Goal: Download file/media

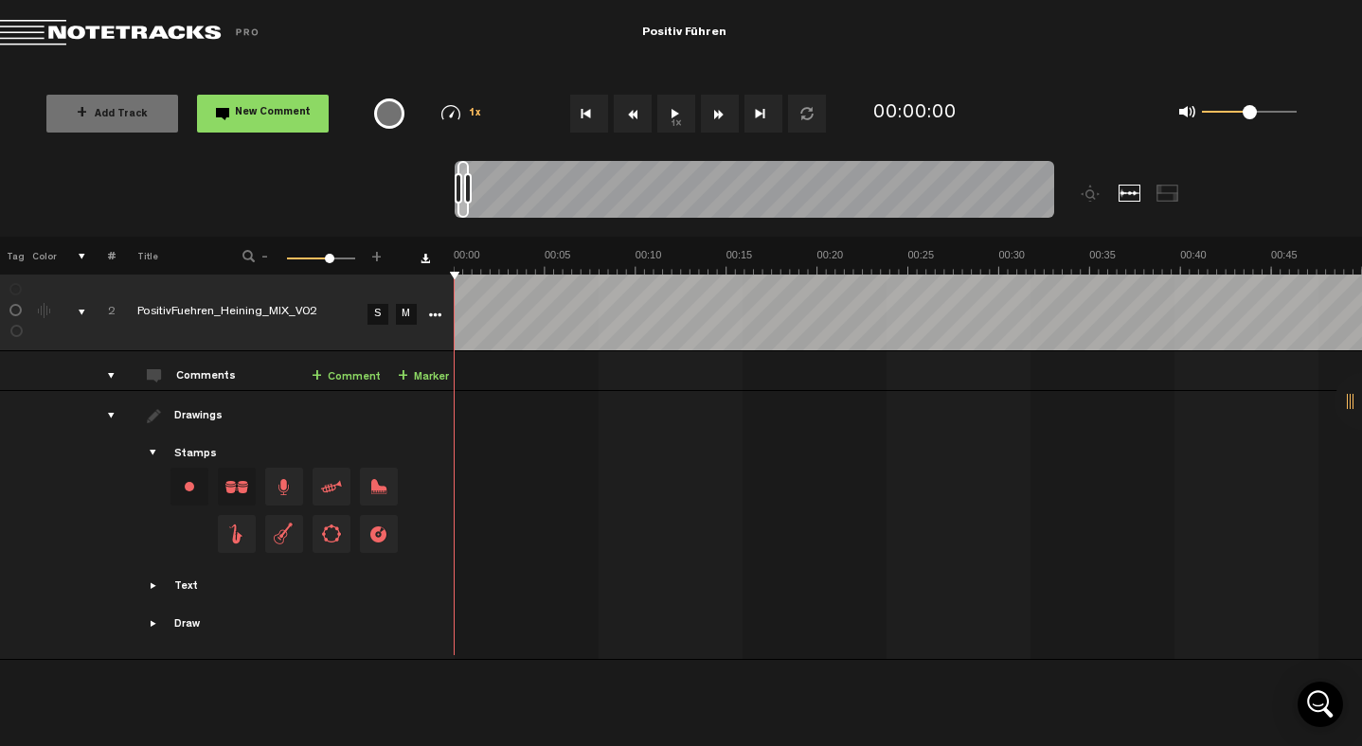
click at [684, 123] on button "1x" at bounding box center [676, 114] width 38 height 38
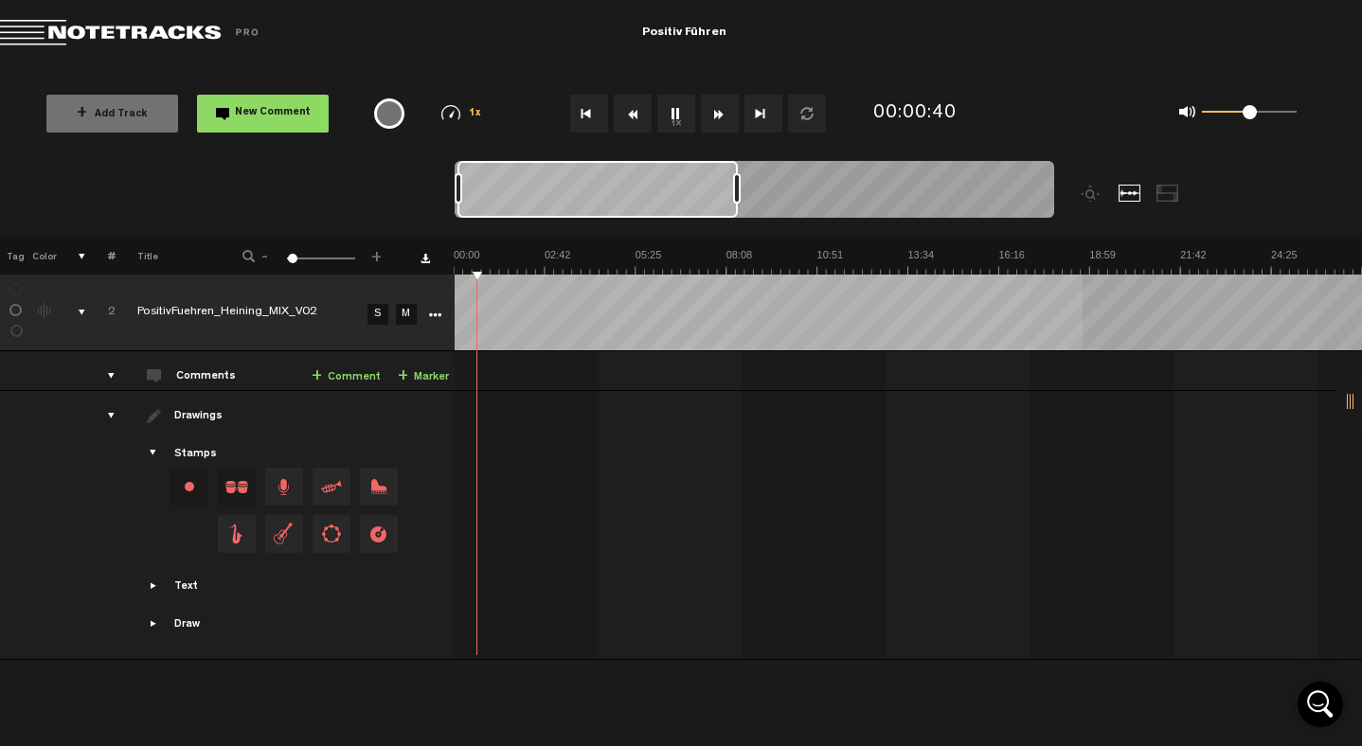
drag, startPoint x: 467, startPoint y: 188, endPoint x: 737, endPoint y: 250, distance: 276.8
click at [737, 66] on div "Loading... 100% + Add Track New Comment 1x 0.25x 0.5x 0.75x 1x 1.25x 1.5x 1.75x…" at bounding box center [681, 66] width 1362 height 0
click at [535, 184] on div at bounding box center [597, 189] width 280 height 57
click at [1174, 196] on div at bounding box center [1167, 193] width 23 height 17
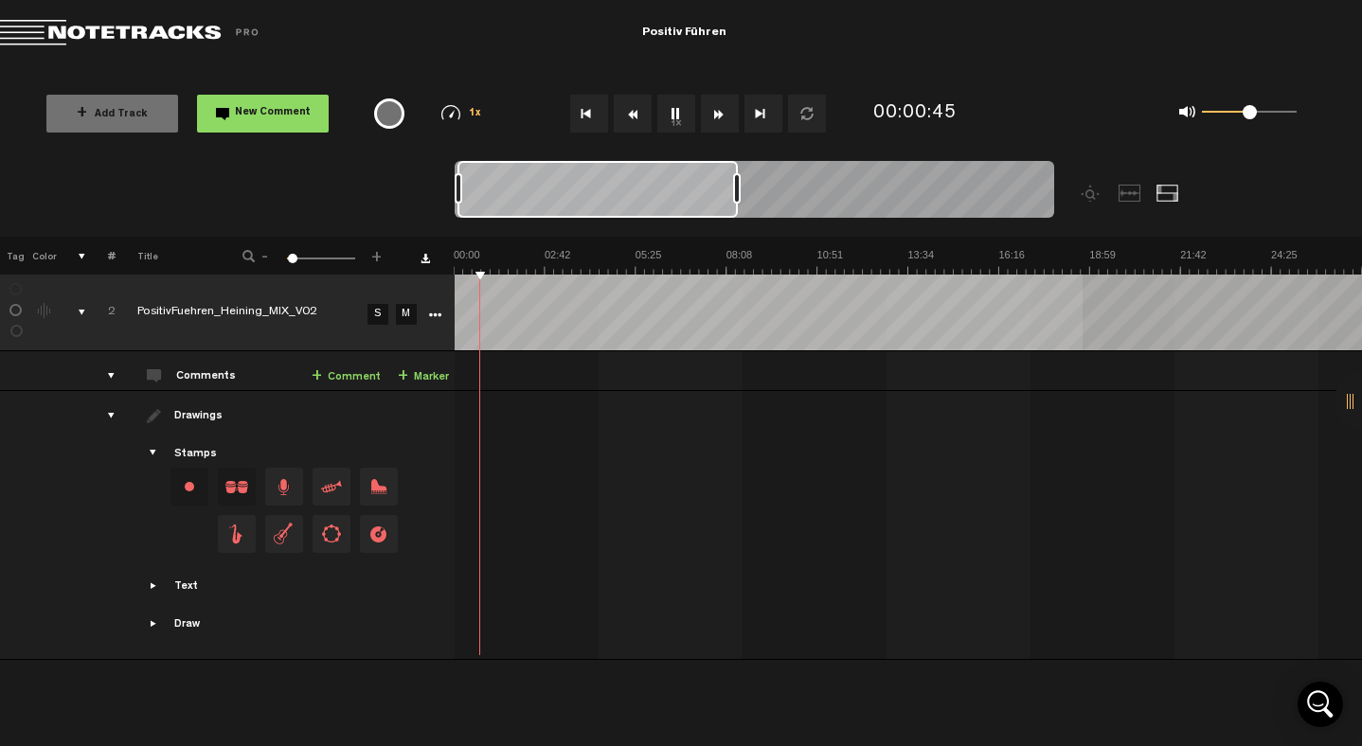
click at [1118, 194] on div at bounding box center [1129, 193] width 23 height 17
drag, startPoint x: 288, startPoint y: 259, endPoint x: 220, endPoint y: 259, distance: 68.2
click at [220, 259] on div "- 1 100 1 +" at bounding box center [313, 257] width 187 height 18
drag, startPoint x: 738, startPoint y: 193, endPoint x: 844, endPoint y: 188, distance: 106.2
click at [765, 188] on div at bounding box center [762, 188] width 8 height 30
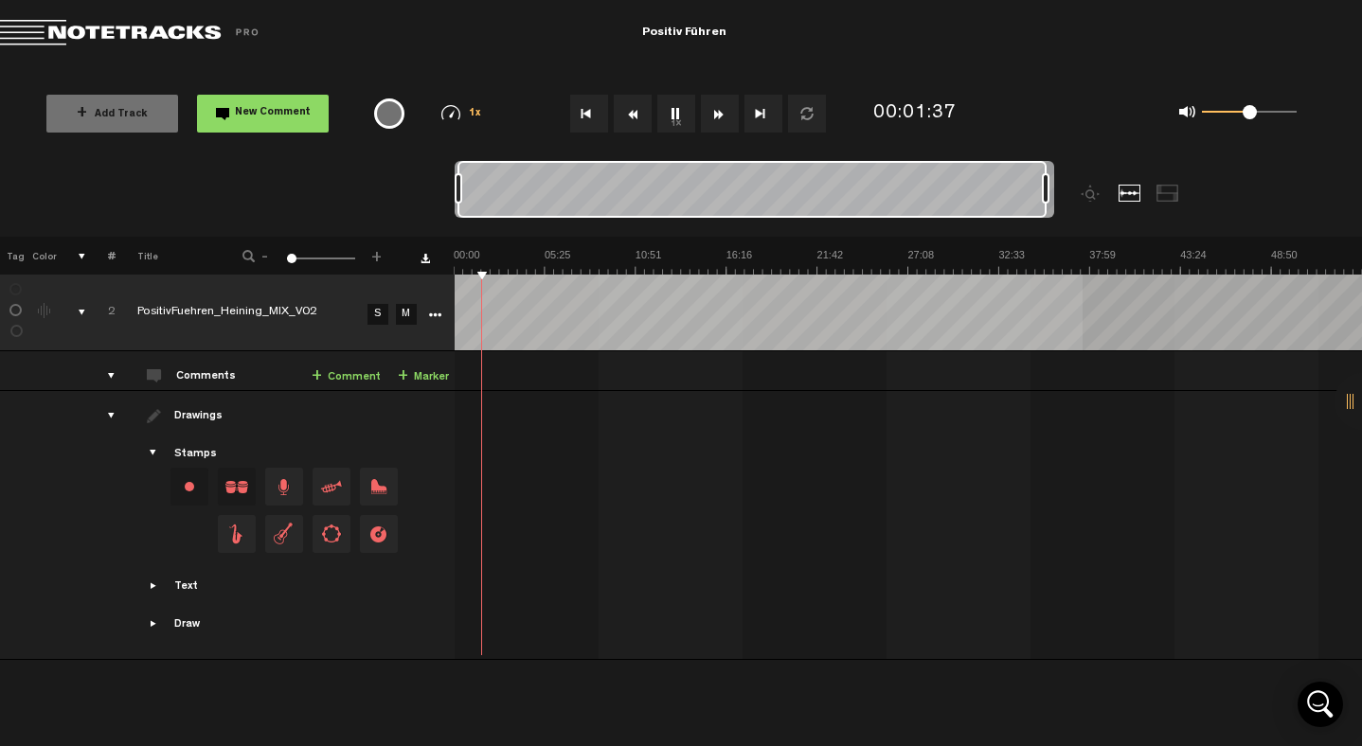
drag, startPoint x: 844, startPoint y: 188, endPoint x: 1265, endPoint y: 249, distance: 425.7
click at [1265, 66] on div "Loading... 100% + Add Track New Comment 1x 0.25x 0.5x 0.75x 1x 1.25x 1.5x 1.75x…" at bounding box center [681, 66] width 1362 height 0
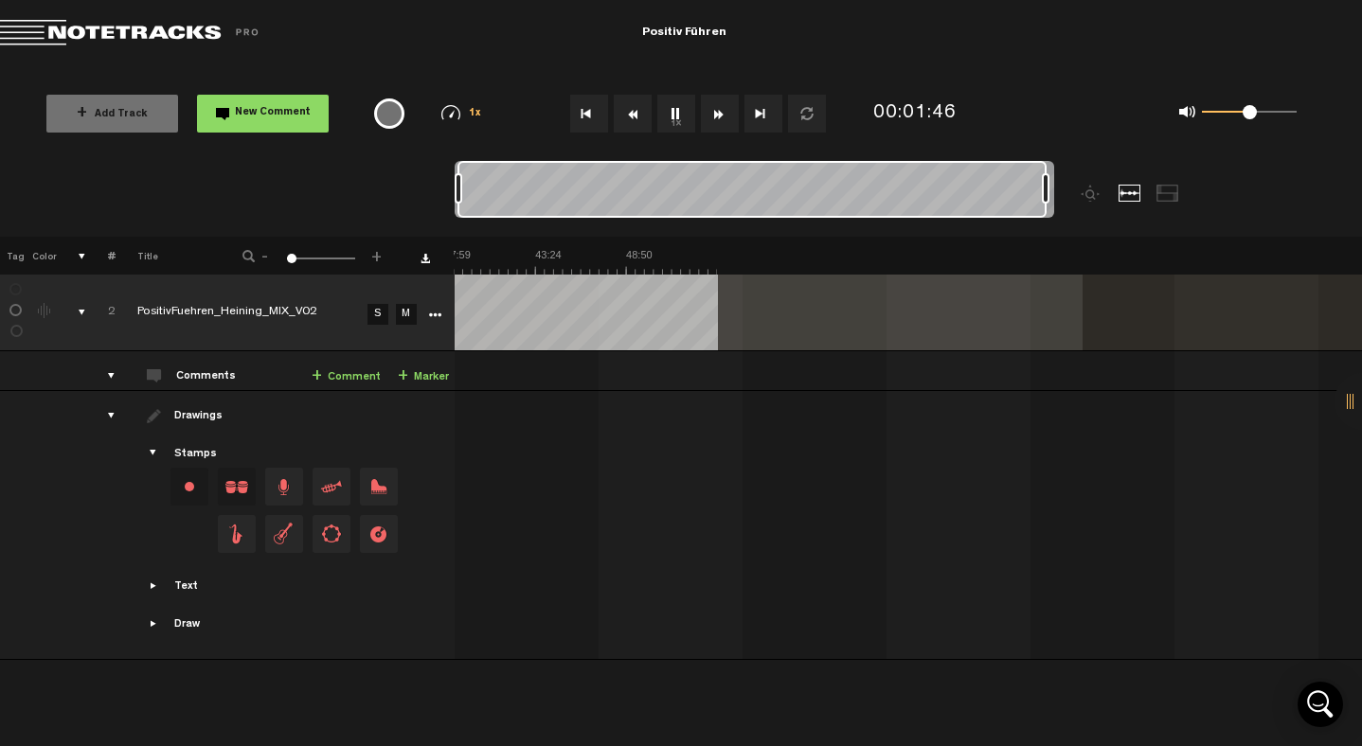
click at [434, 313] on icon "More" at bounding box center [434, 315] width 13 height 13
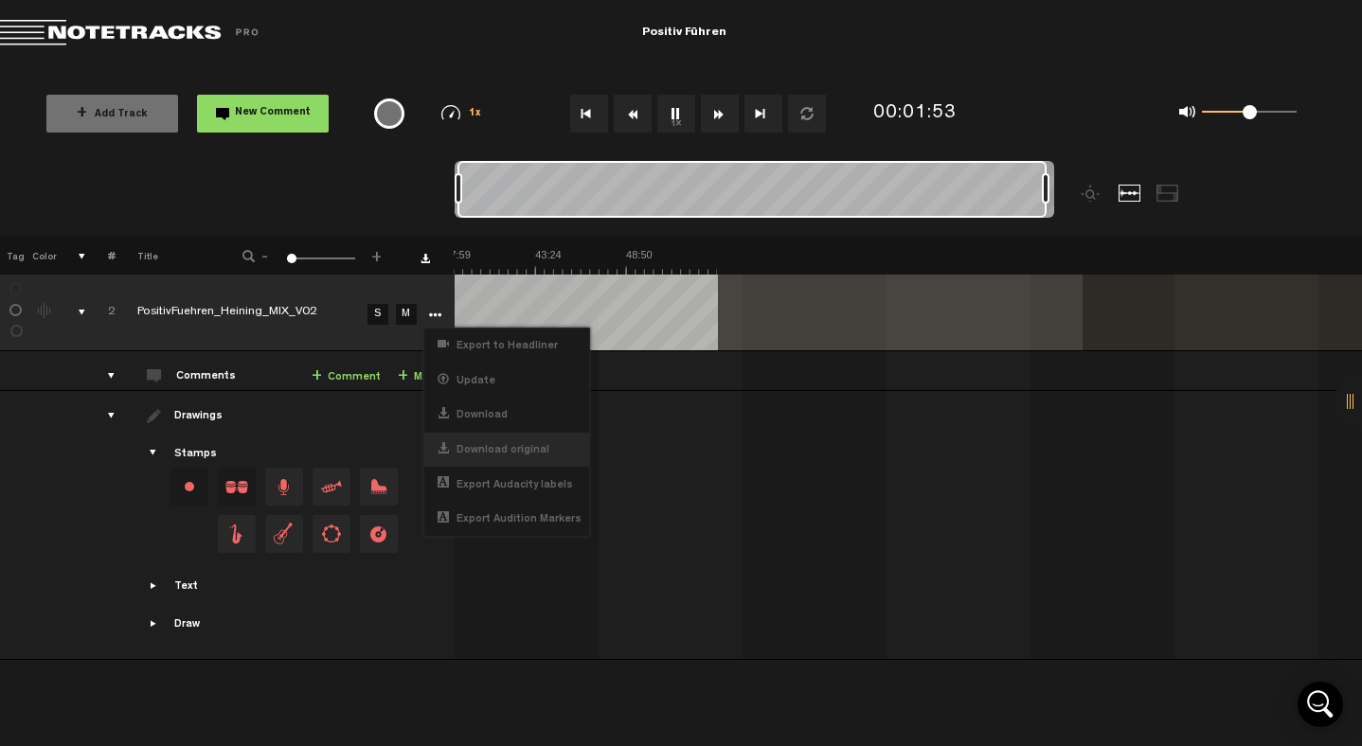
click at [452, 454] on div "Download original" at bounding box center [506, 450] width 165 height 35
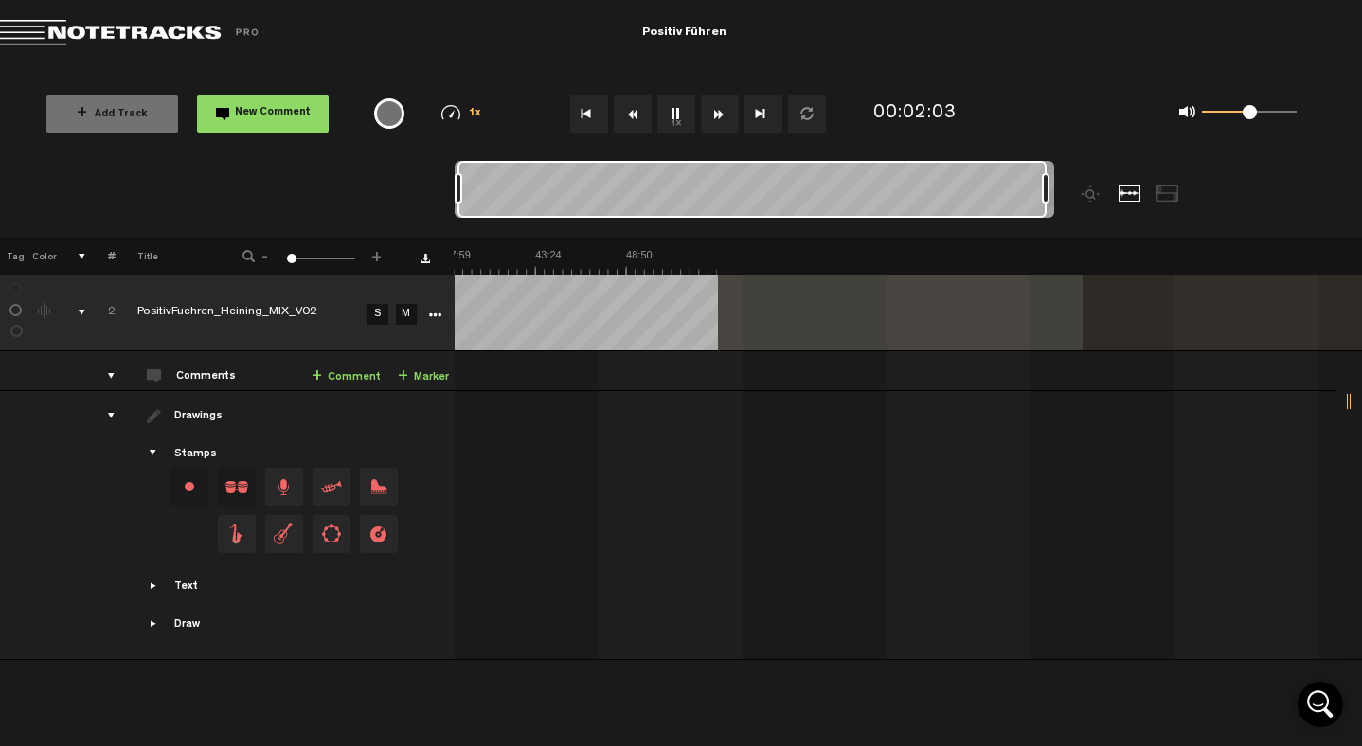
click at [428, 314] on icon "More" at bounding box center [434, 315] width 13 height 13
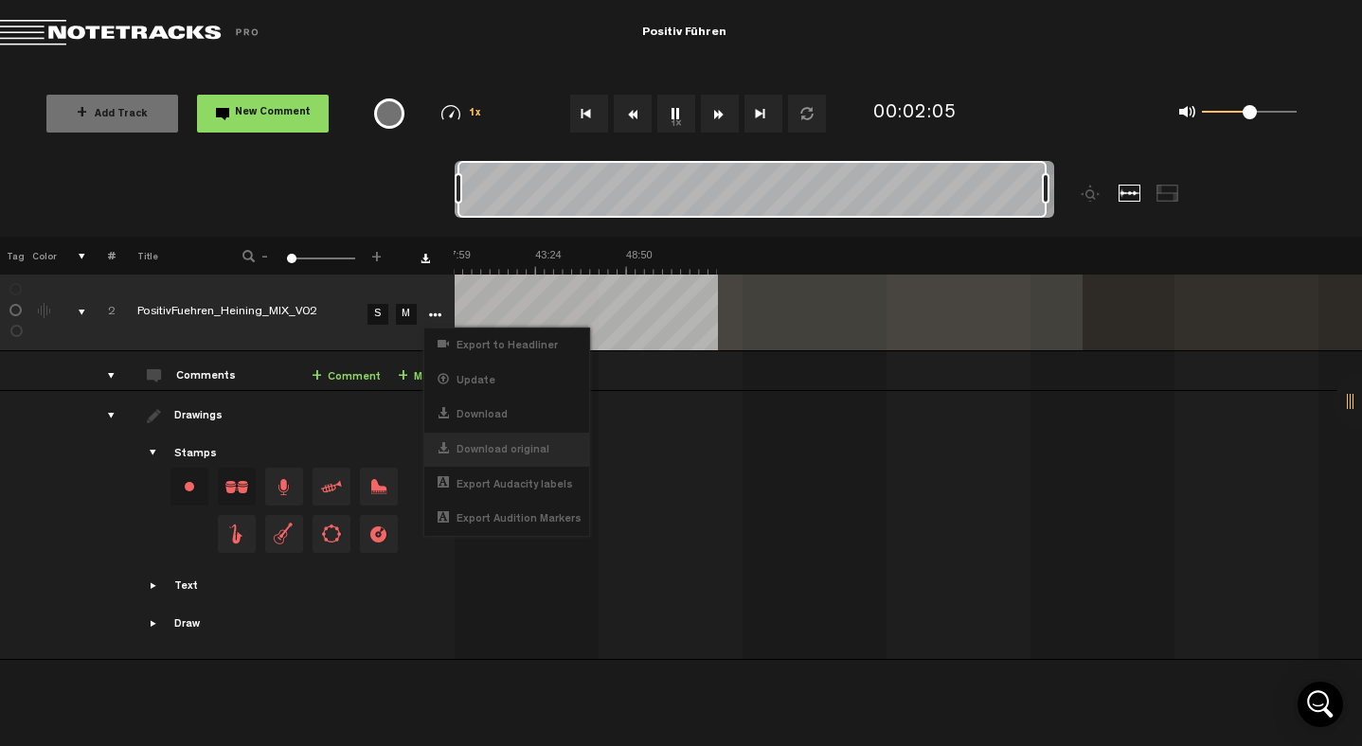
click at [470, 447] on div "Download original" at bounding box center [506, 450] width 165 height 35
click at [485, 416] on div "Download" at bounding box center [506, 415] width 165 height 35
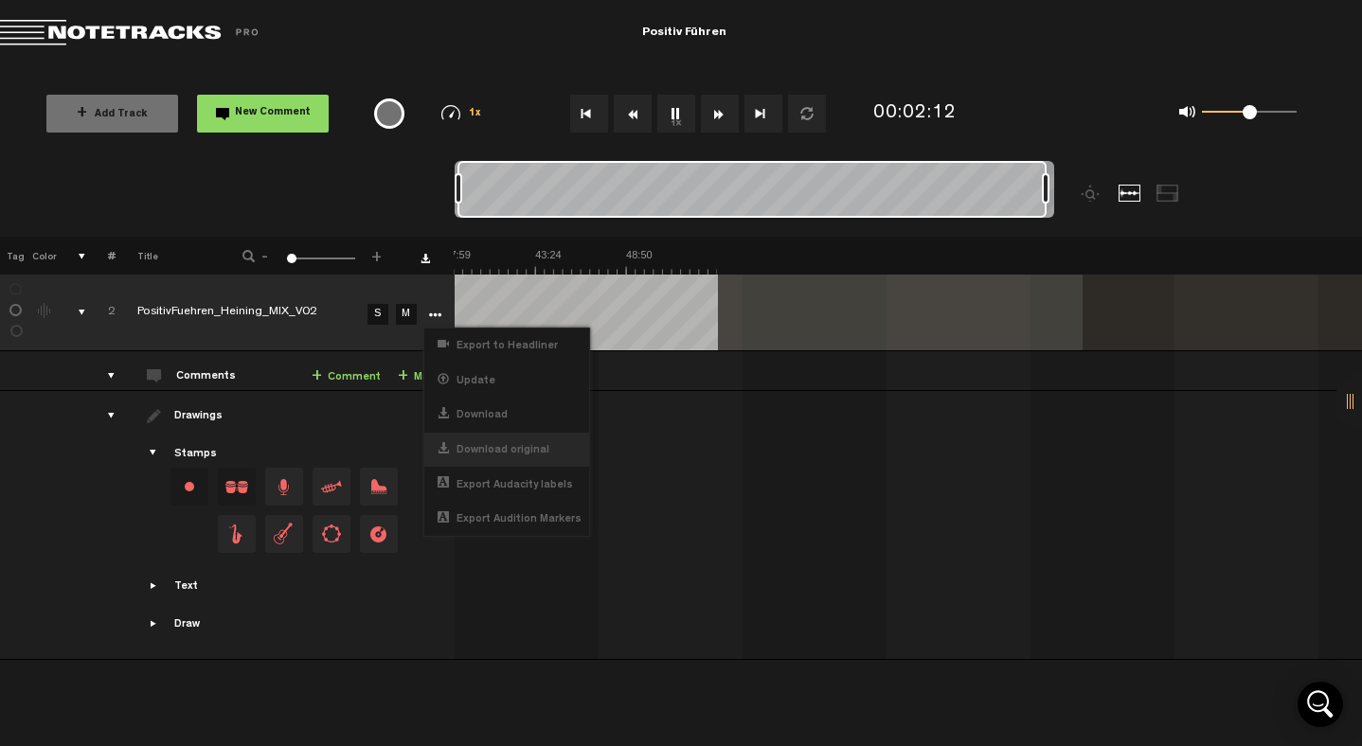
click at [487, 444] on div "Download original" at bounding box center [506, 450] width 165 height 35
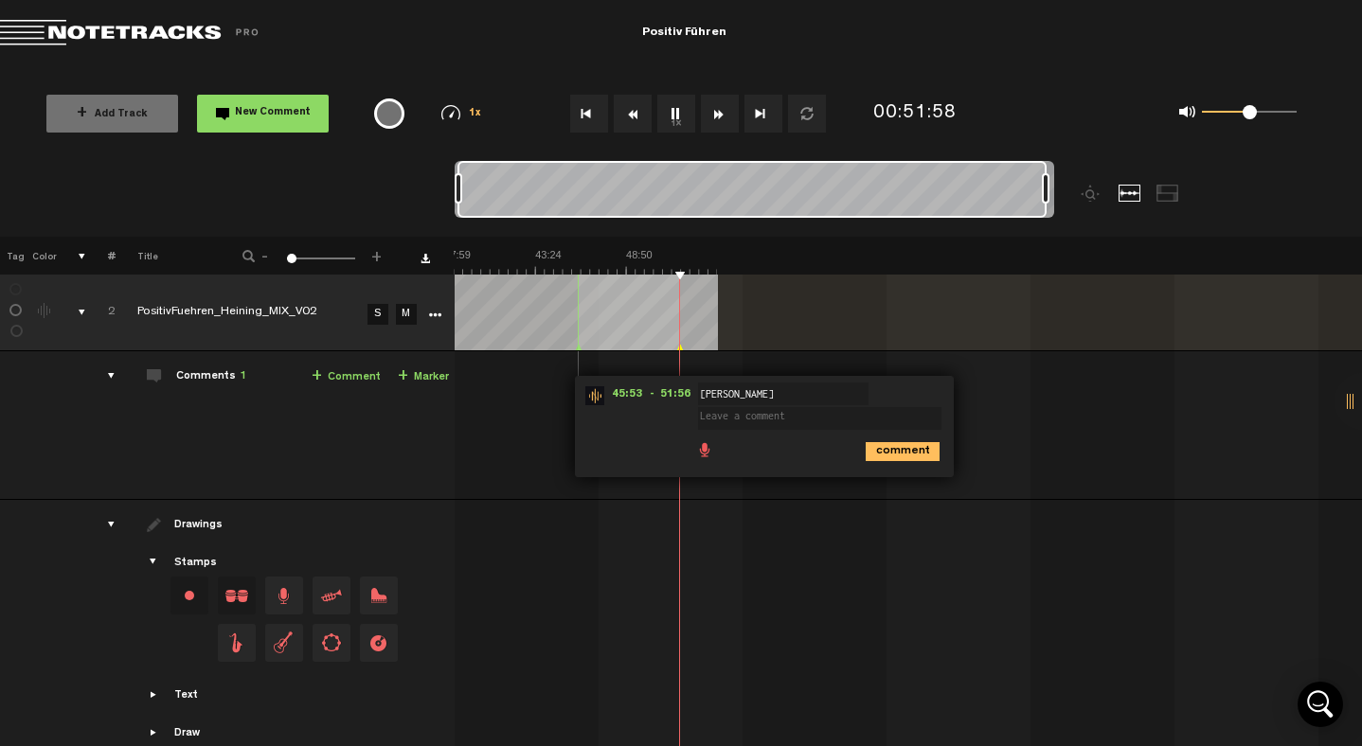
click at [774, 515] on td at bounding box center [909, 634] width 908 height 269
click at [735, 652] on td at bounding box center [909, 634] width 908 height 269
drag, startPoint x: 602, startPoint y: 729, endPoint x: 528, endPoint y: 700, distance: 79.5
click at [528, 700] on td at bounding box center [909, 634] width 908 height 269
click at [541, 649] on div at bounding box center [266, 630] width 908 height 71
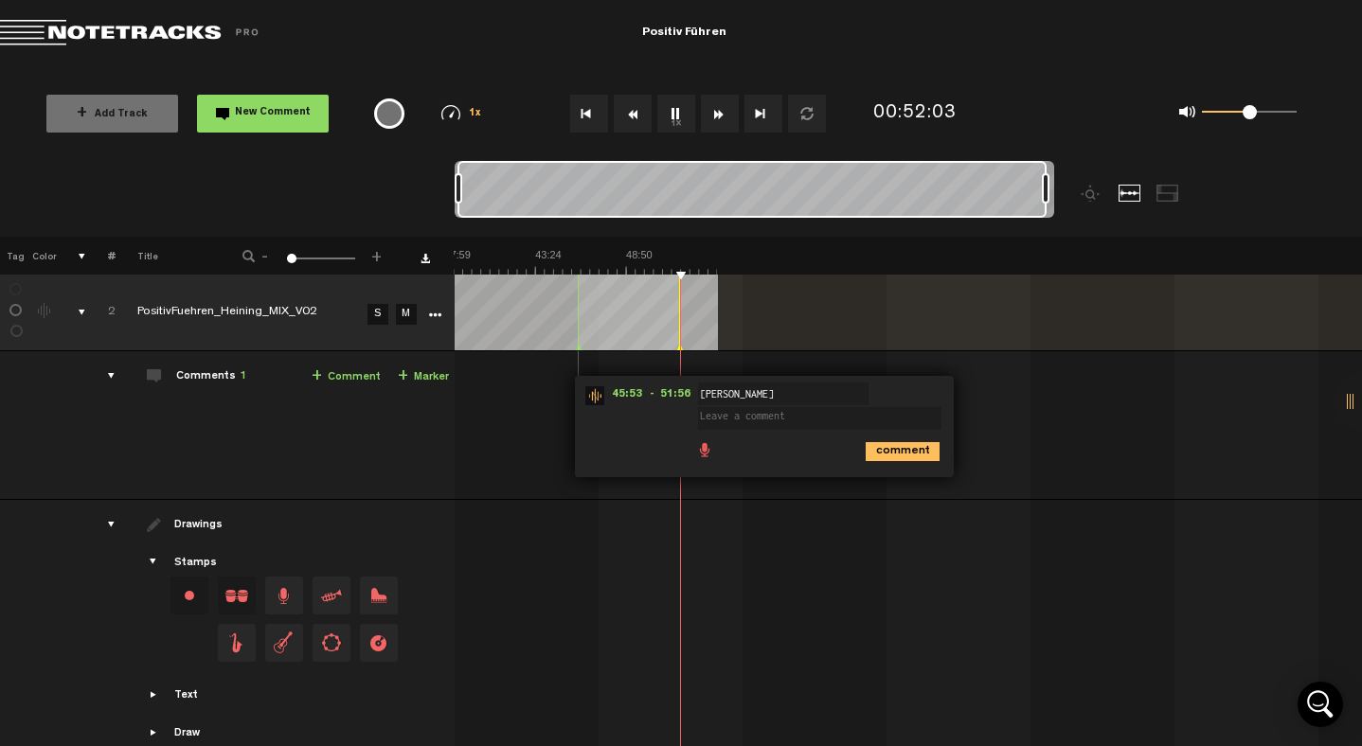
click at [1155, 463] on td "2 PositivFuehren_Heining_MIX_V02 S M PositivFuehren_Heining_MIX_V02 by Christop…" at bounding box center [909, 425] width 908 height 149
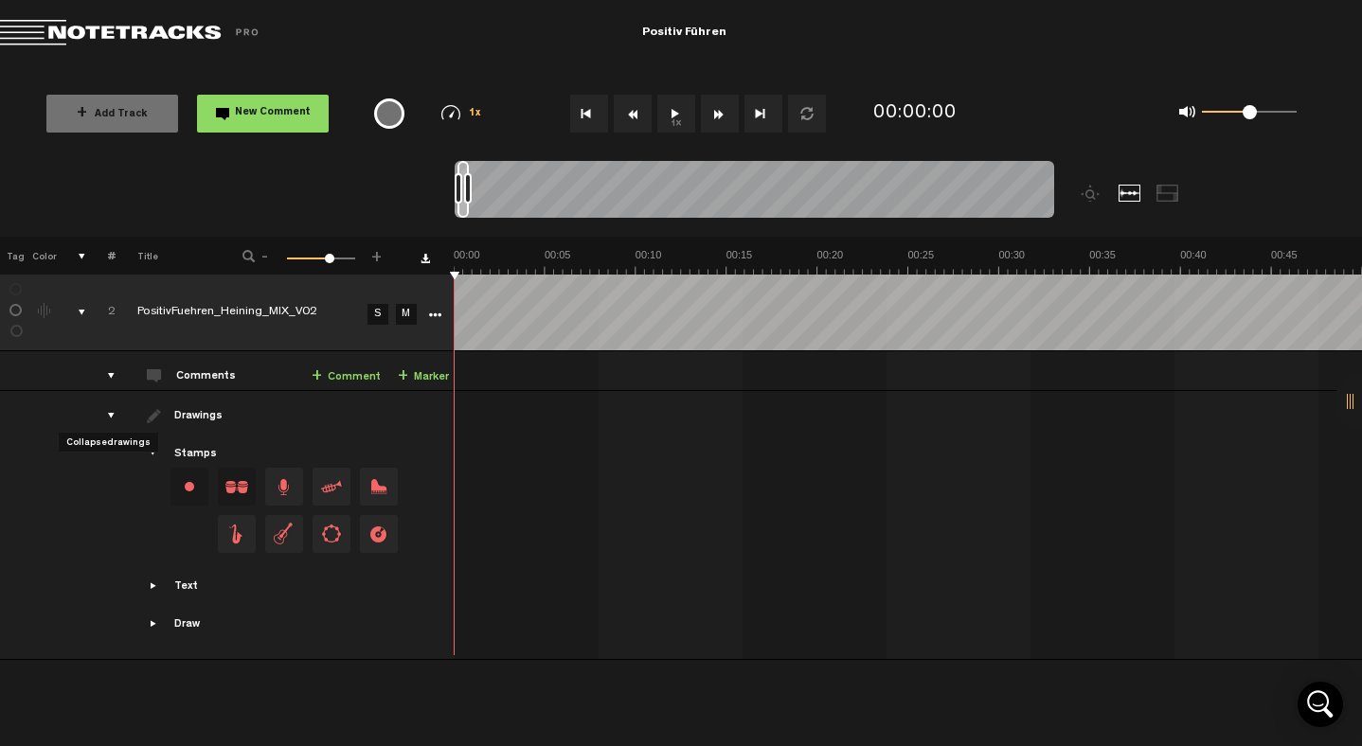
click at [111, 411] on div "drawings" at bounding box center [103, 415] width 29 height 19
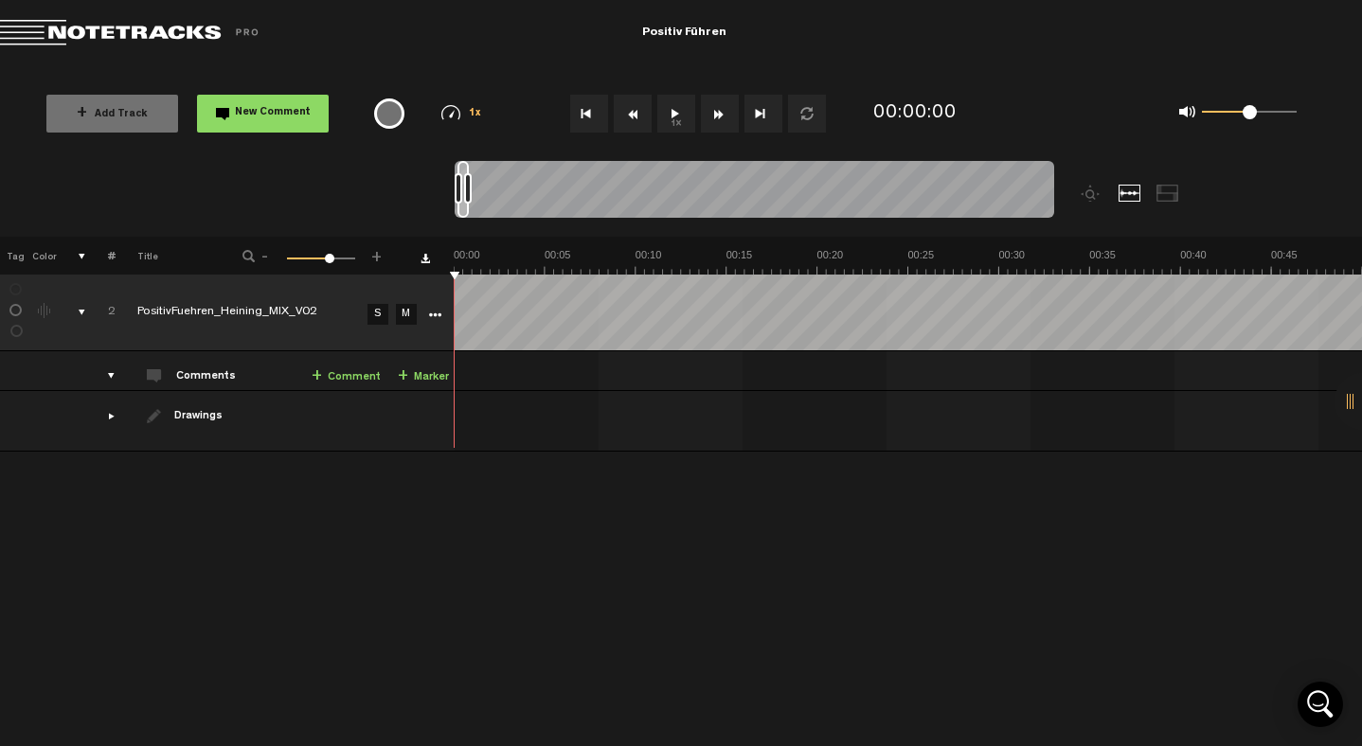
click at [84, 309] on div "comments, stamps & drawings" at bounding box center [74, 312] width 29 height 19
click at [114, 309] on div "Click to change the order number" at bounding box center [103, 313] width 29 height 18
click at [440, 314] on icon "More" at bounding box center [434, 315] width 13 height 13
click at [371, 602] on div "+ New drawing Tag Color # Title - 1 100 65 + 2 PositivFuehren_Heining_MIX_V02 S…" at bounding box center [681, 491] width 1362 height 509
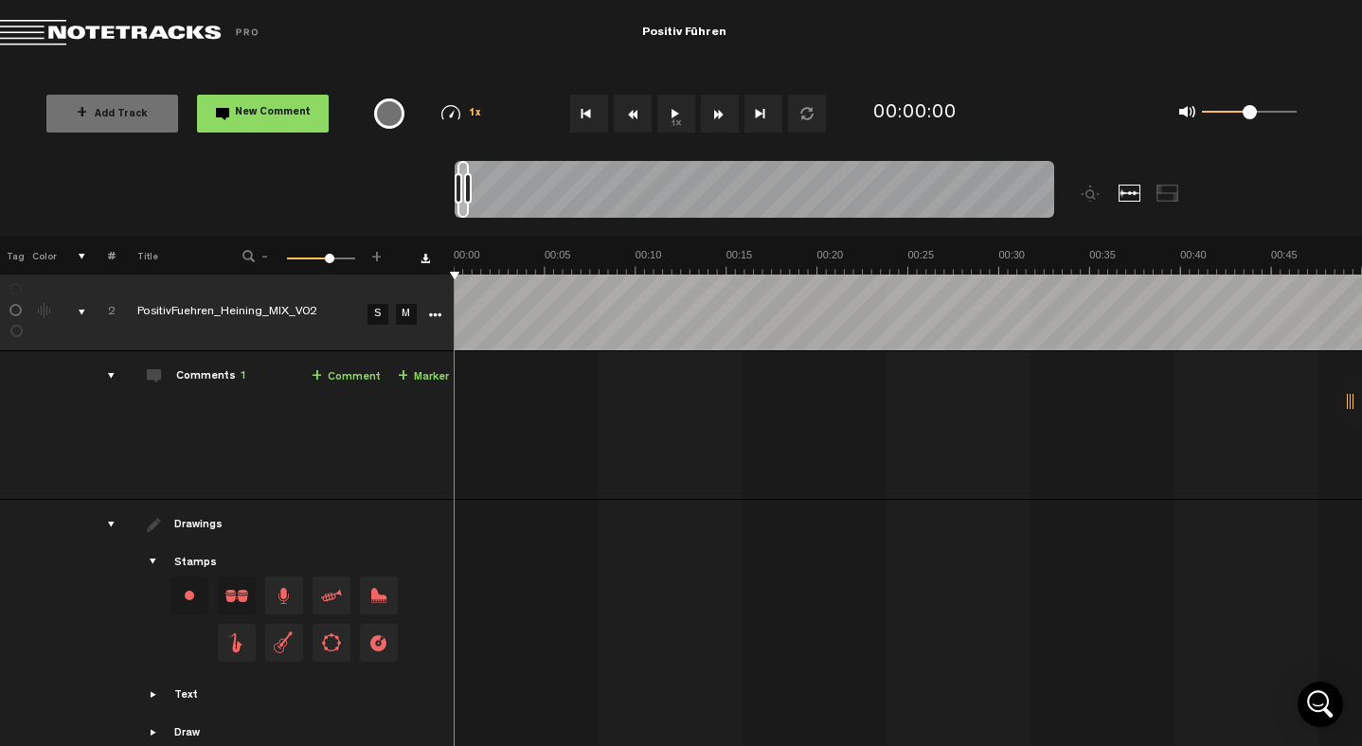
click at [429, 318] on icon "More" at bounding box center [434, 315] width 13 height 13
click at [429, 302] on td at bounding box center [433, 313] width 28 height 77
click at [430, 312] on icon "More" at bounding box center [434, 315] width 13 height 13
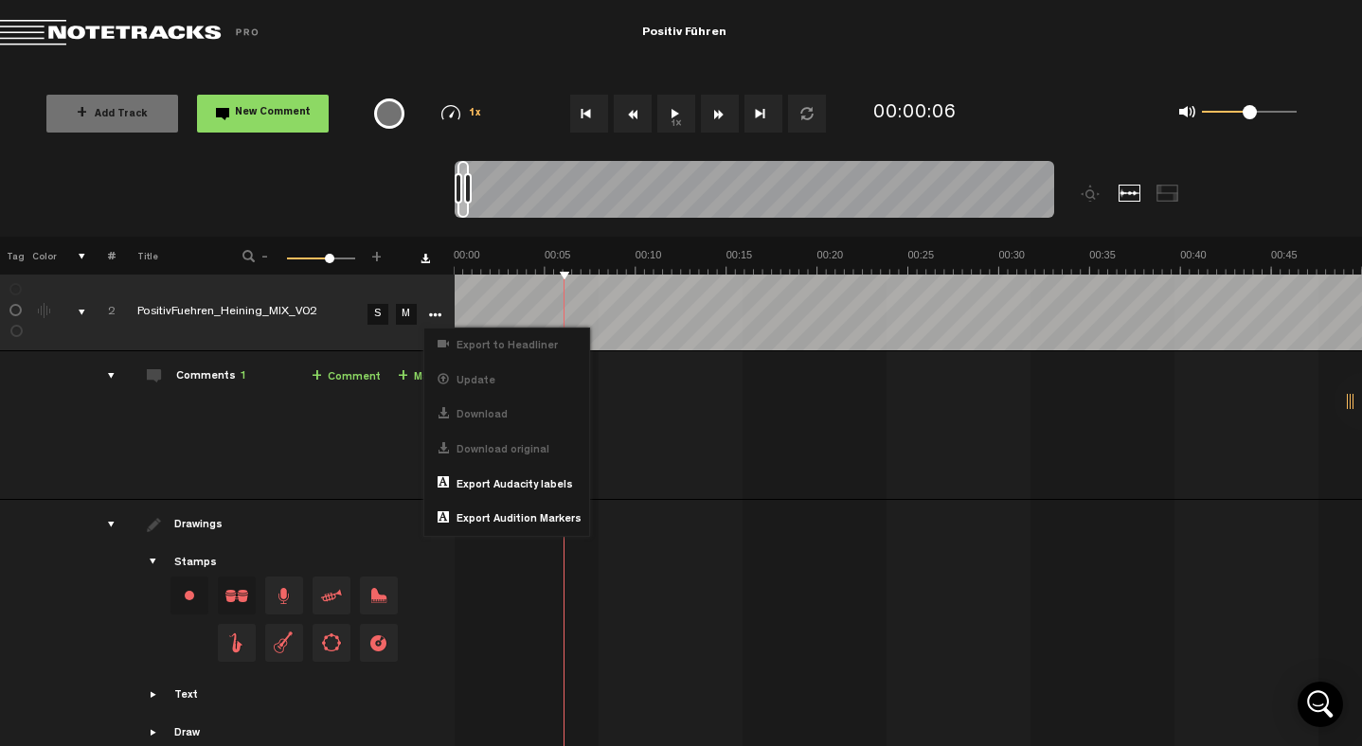
click at [83, 310] on div "comments, stamps & drawings" at bounding box center [74, 312] width 29 height 19
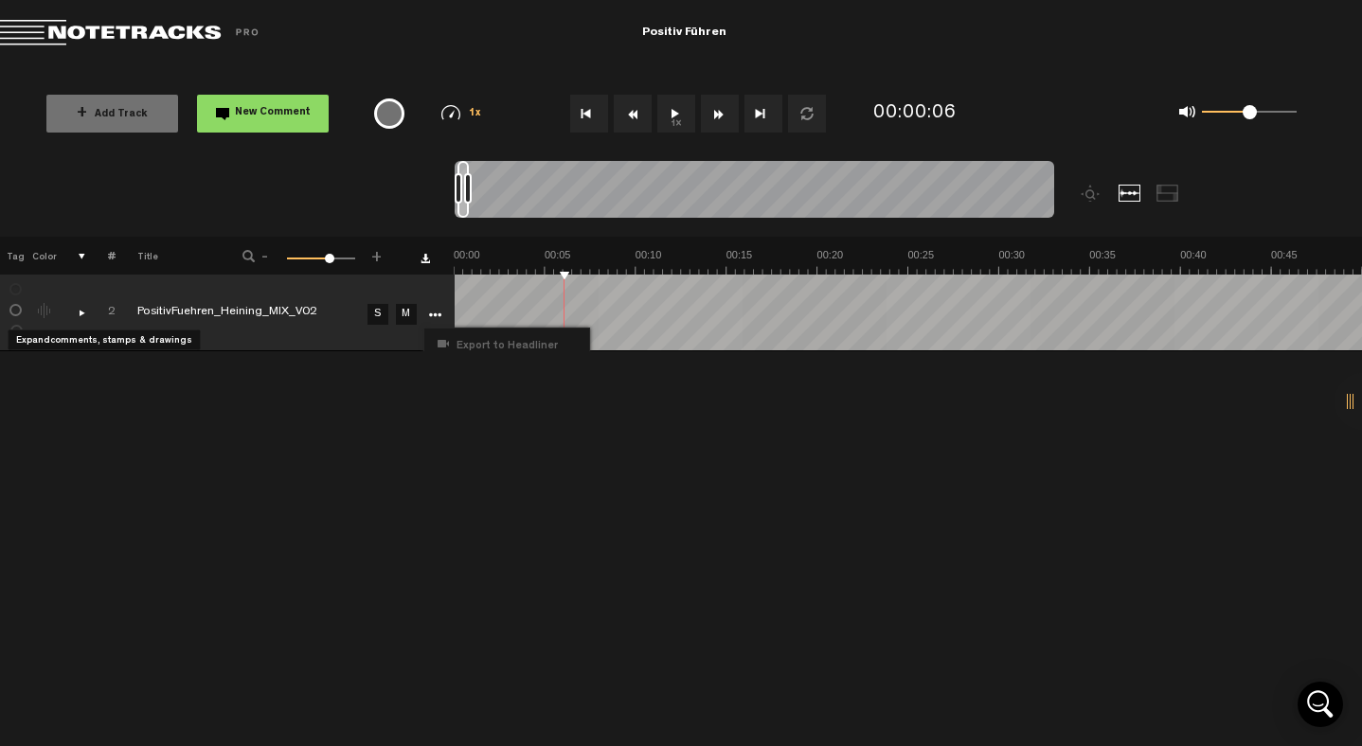
click at [83, 310] on div "comments, stamps & drawings" at bounding box center [74, 312] width 29 height 19
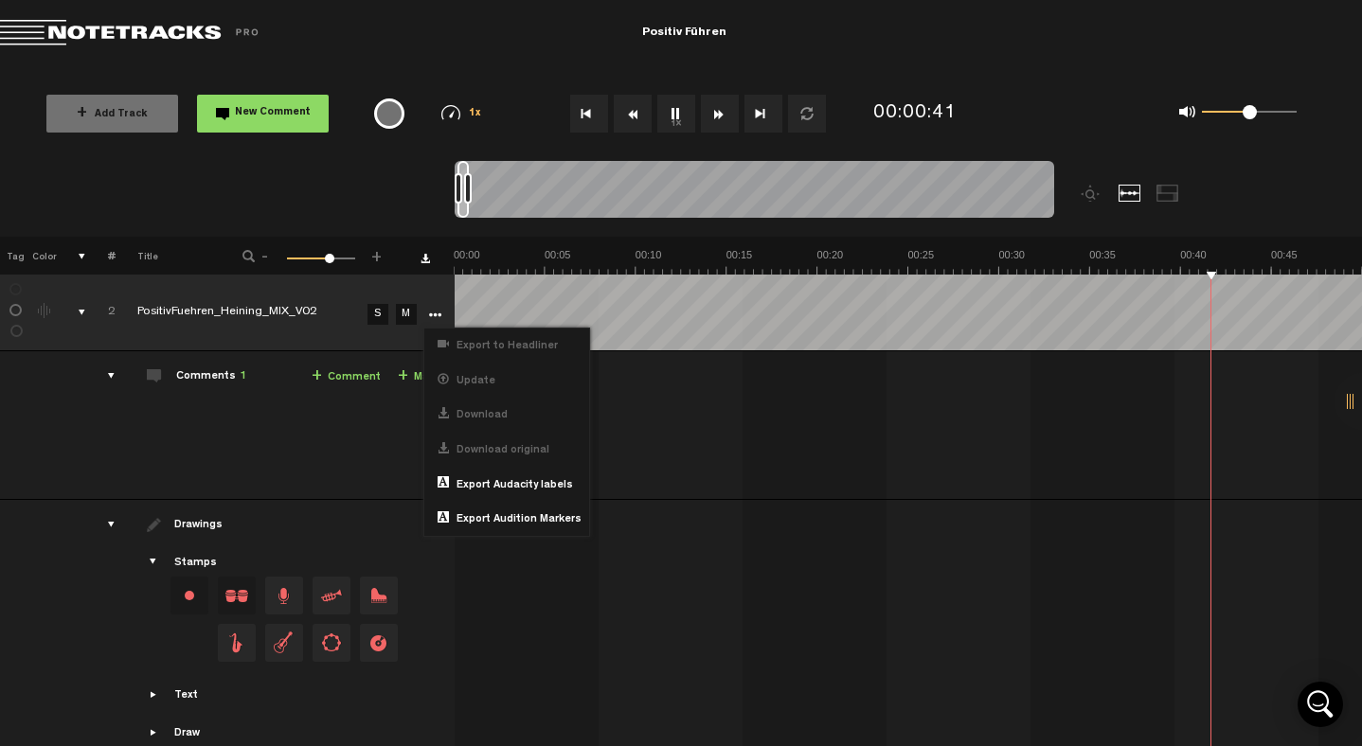
drag, startPoint x: 469, startPoint y: 190, endPoint x: 583, endPoint y: 185, distance: 114.7
click at [472, 185] on div at bounding box center [468, 188] width 8 height 30
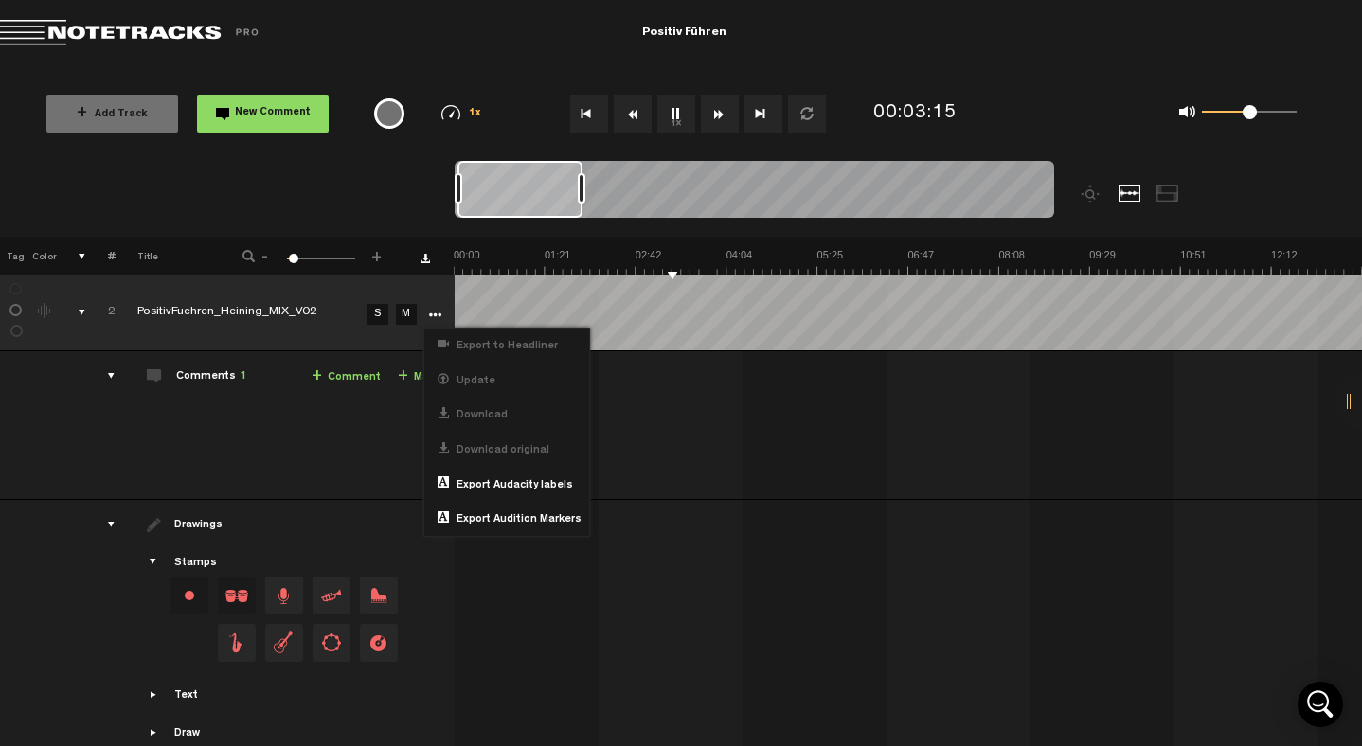
click at [859, 401] on div "45:53 - 51:56 • : "" [PERSON_NAME]" at bounding box center [909, 432] width 905 height 133
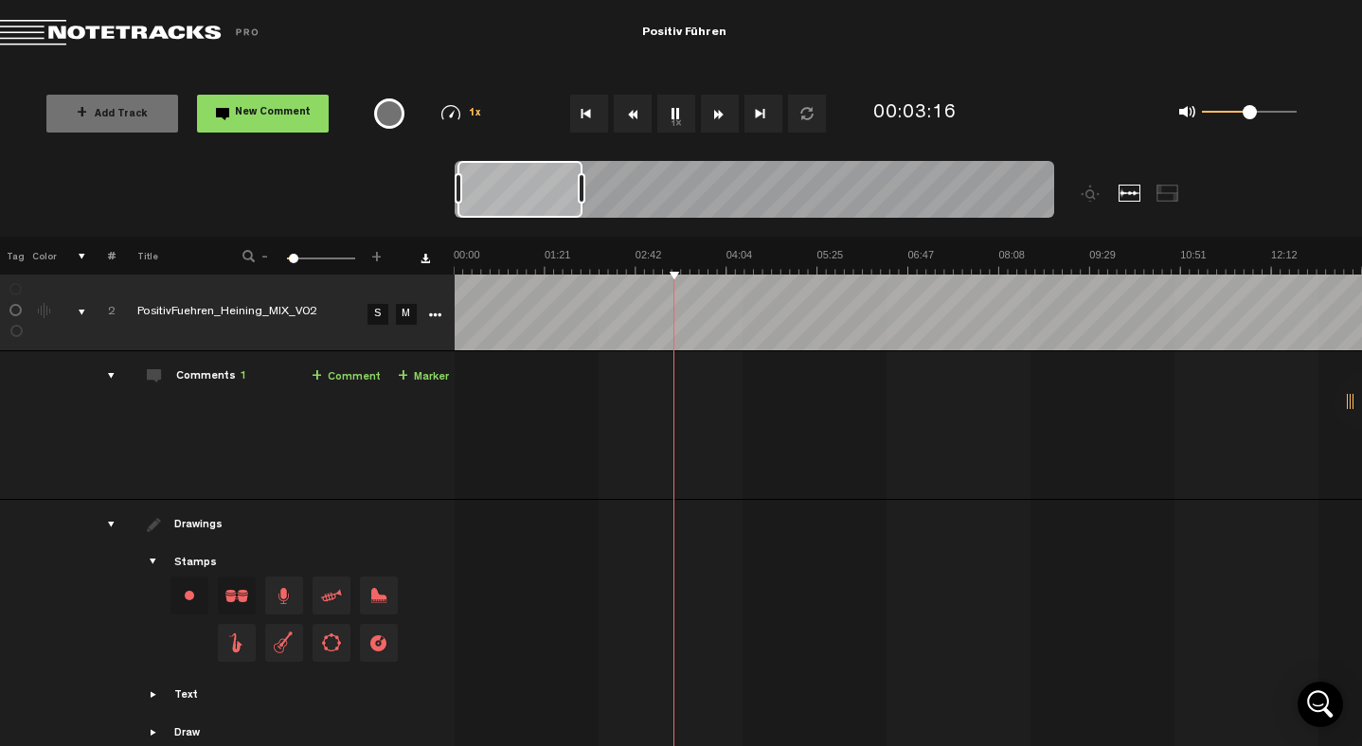
click at [227, 384] on div "Comments 1" at bounding box center [211, 377] width 70 height 16
click at [221, 381] on div "Comments 1" at bounding box center [211, 377] width 70 height 16
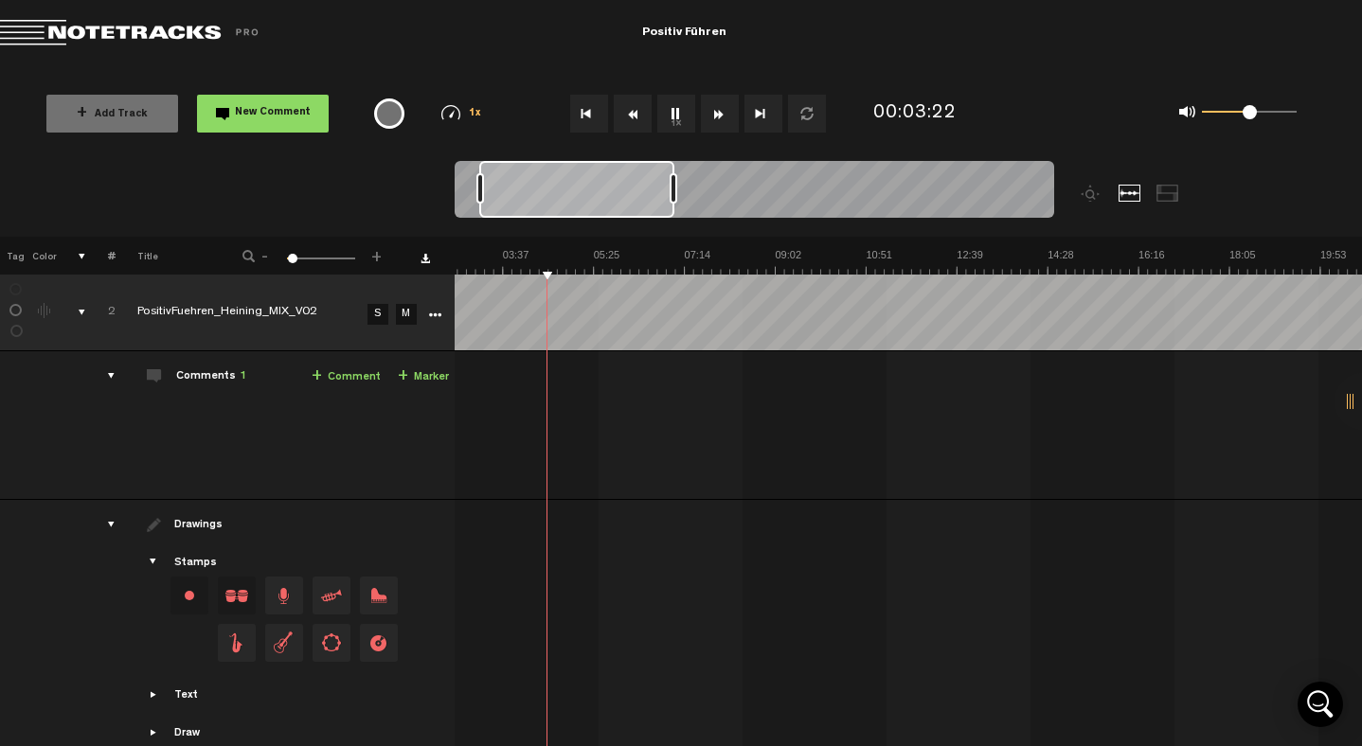
scroll to position [0, 33]
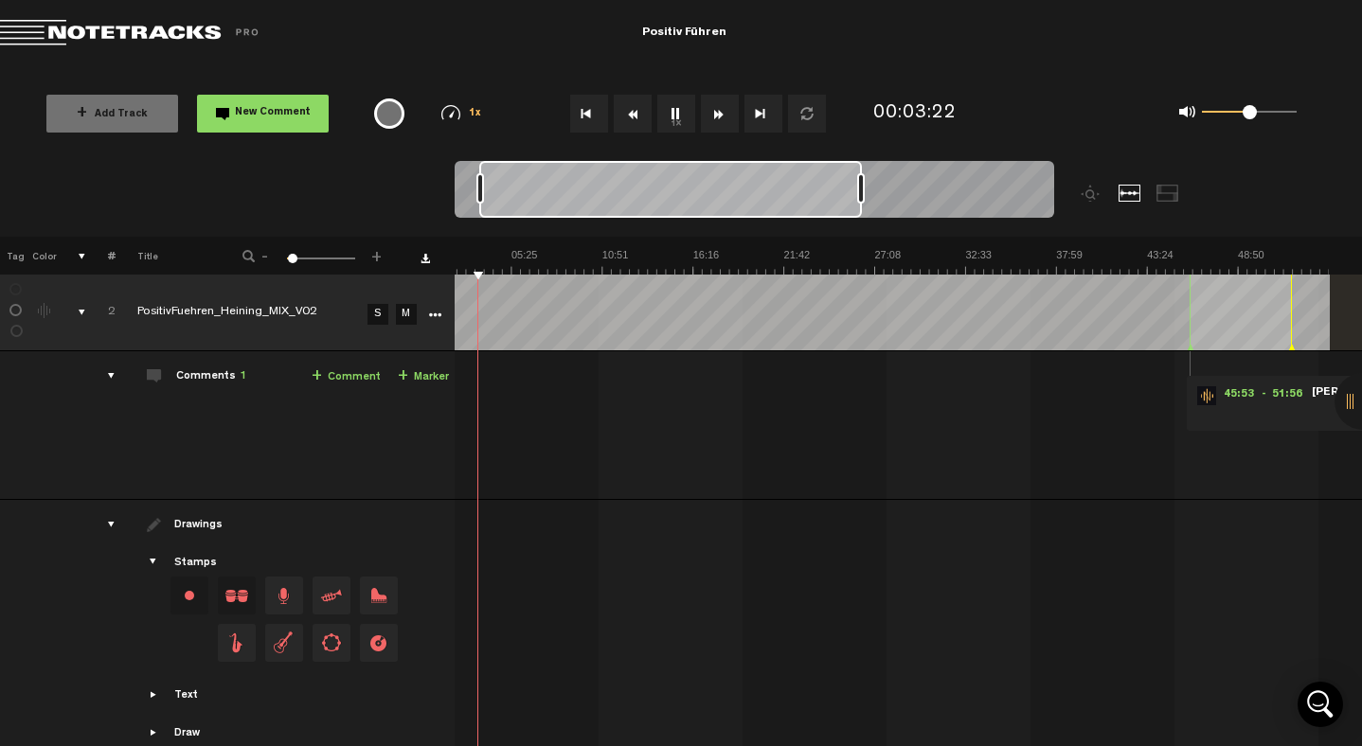
drag, startPoint x: 599, startPoint y: 192, endPoint x: 859, endPoint y: 177, distance: 259.9
click at [859, 177] on div at bounding box center [861, 188] width 8 height 30
click at [1243, 398] on span "45:53" at bounding box center [1238, 395] width 45 height 19
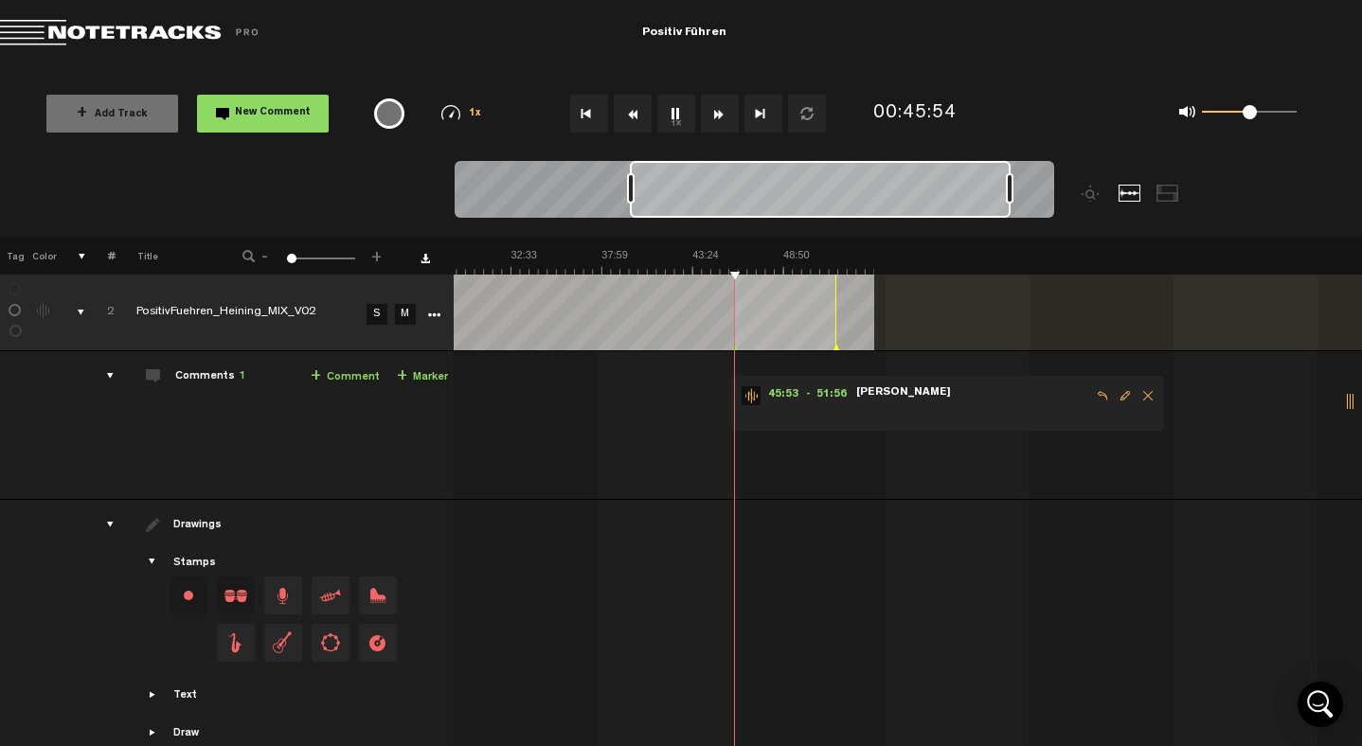
scroll to position [0, 872]
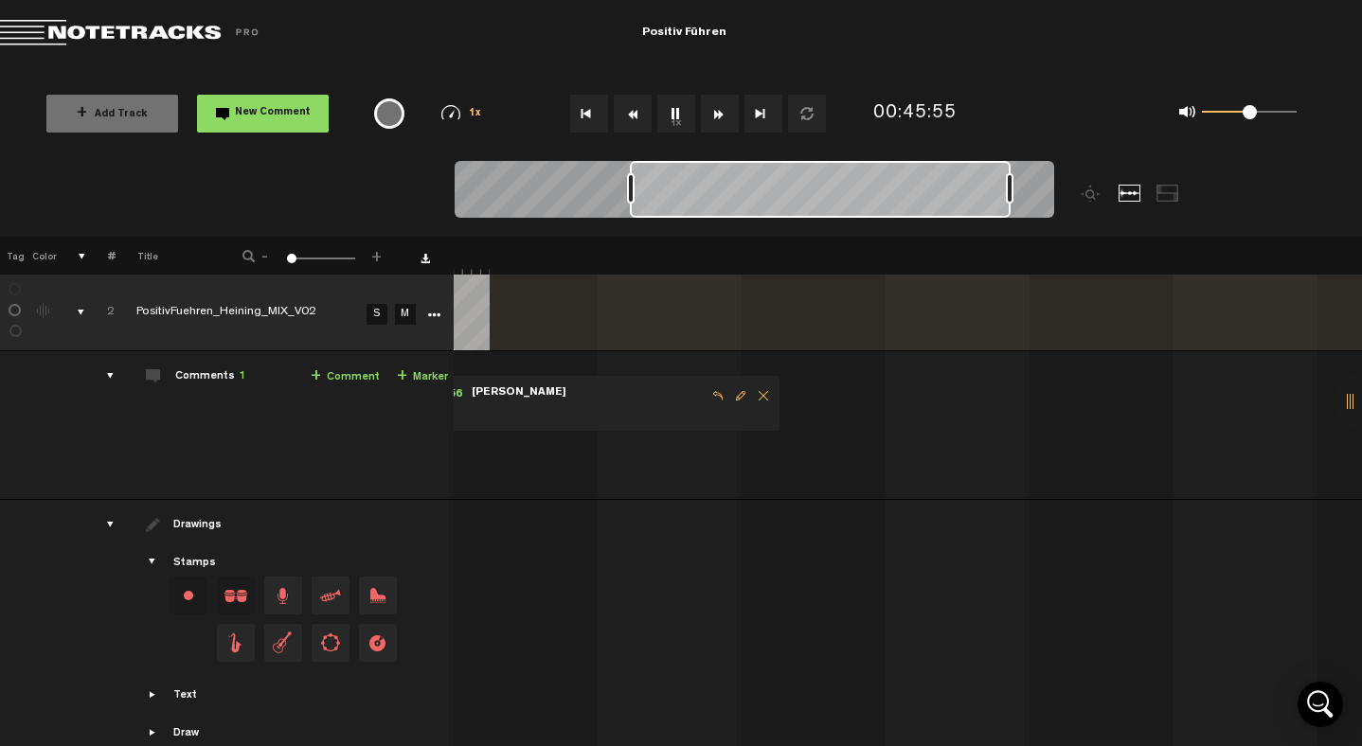
click at [752, 399] on span "Delete comment" at bounding box center [763, 395] width 23 height 13
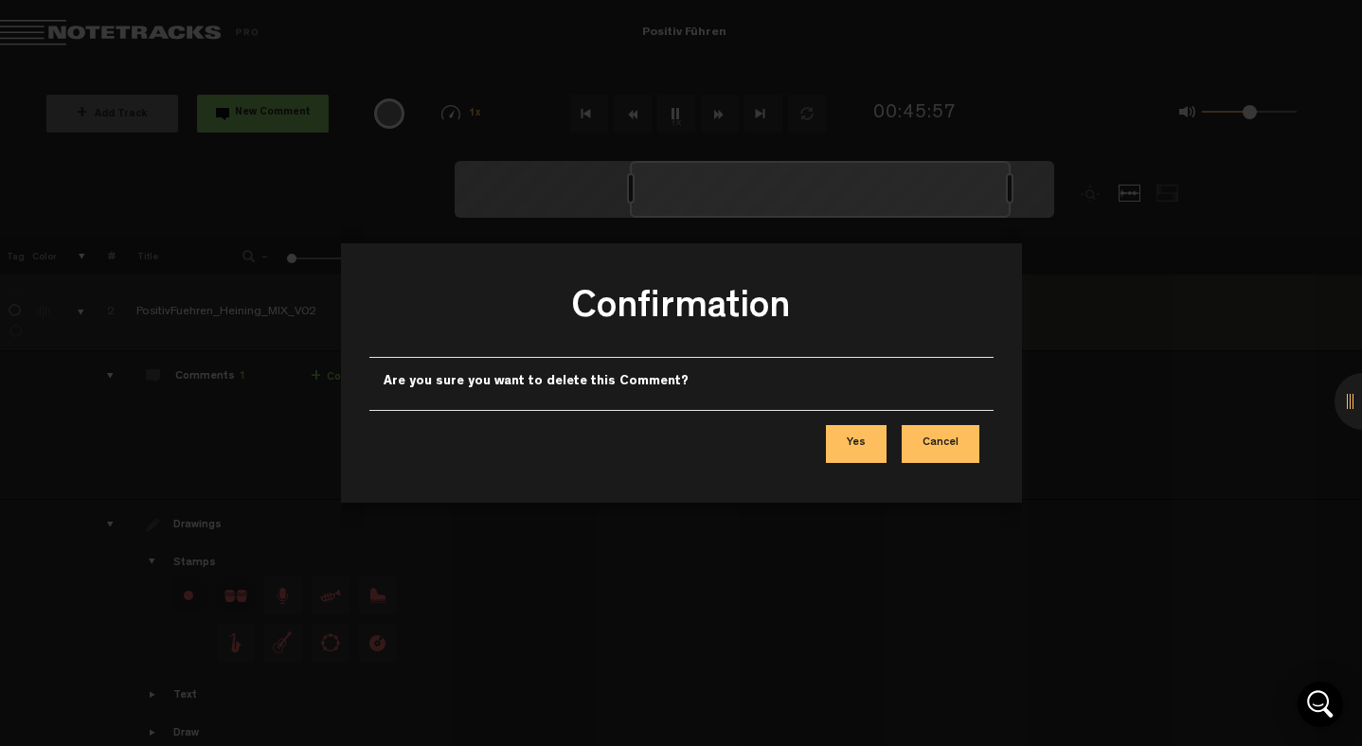
click at [866, 449] on button "Yes" at bounding box center [856, 444] width 61 height 38
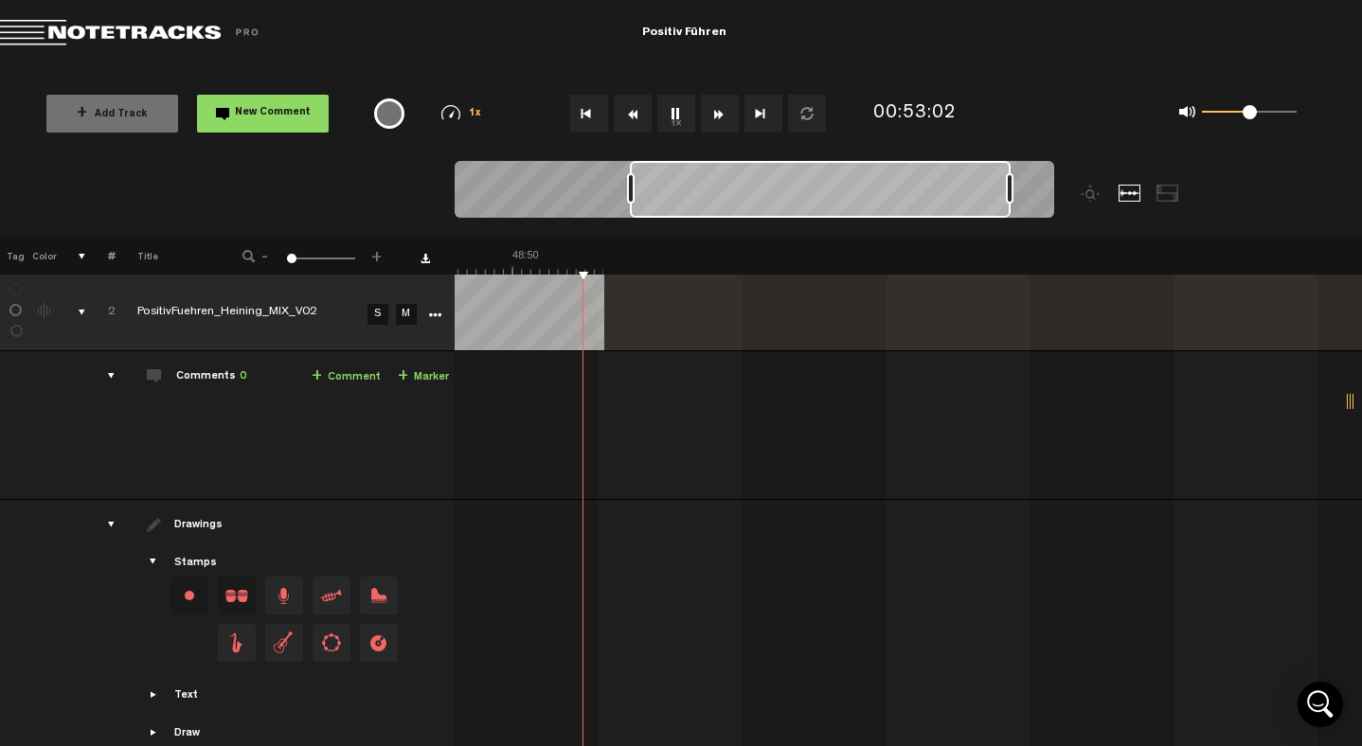
scroll to position [0, 304]
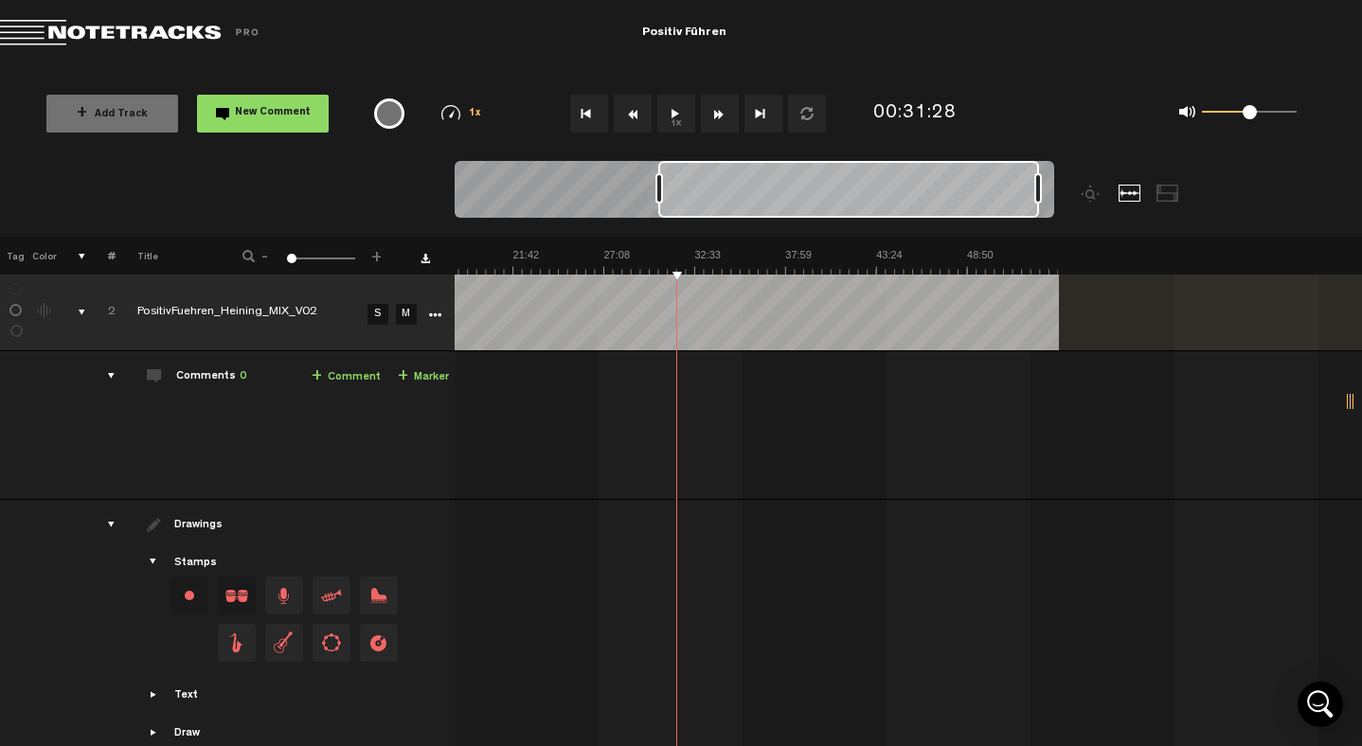
click at [428, 314] on icon "More" at bounding box center [434, 315] width 13 height 13
